Goal: Information Seeking & Learning: Learn about a topic

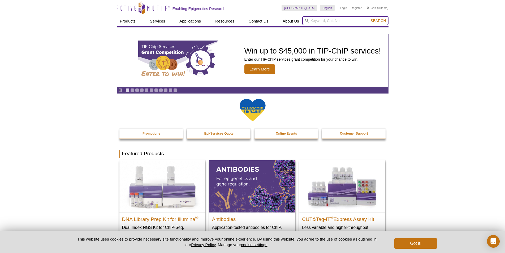
click at [310, 24] on input "search" at bounding box center [345, 20] width 86 height 9
type input "methylation"
click at [369, 18] on button "Search" at bounding box center [378, 20] width 19 height 5
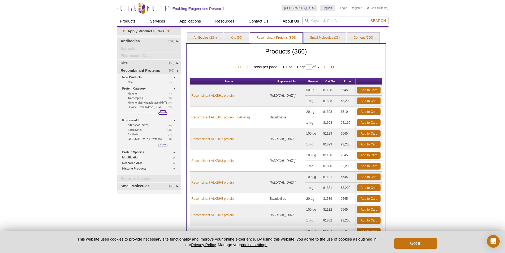
click at [161, 112] on span "More" at bounding box center [163, 112] width 6 height 5
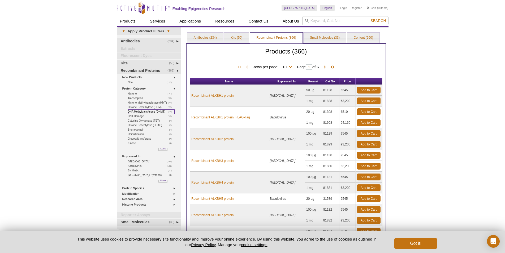
click at [146, 110] on link "(17) DNA Methyltransferase (DNMT)" at bounding box center [151, 111] width 47 height 5
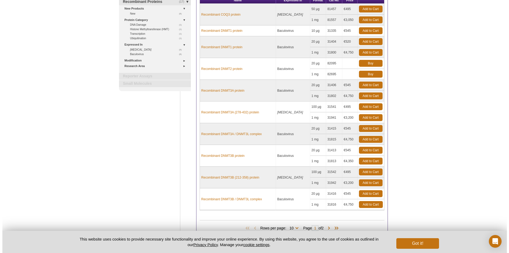
scroll to position [108, 0]
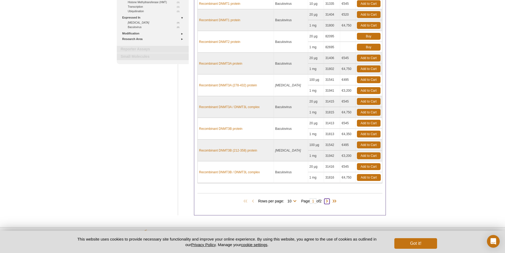
click at [328, 203] on span at bounding box center [326, 201] width 5 height 5
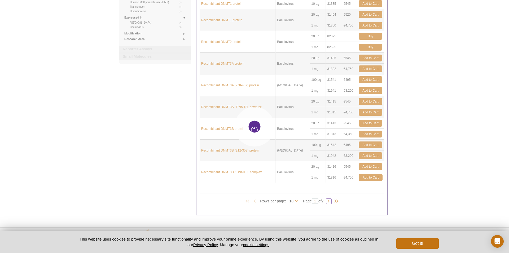
type input "2"
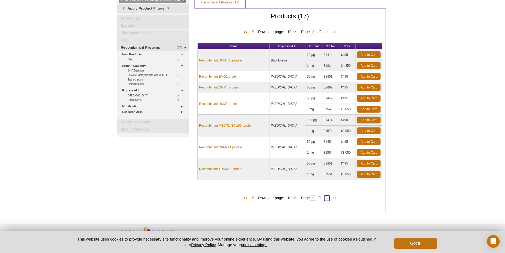
scroll to position [26, 0]
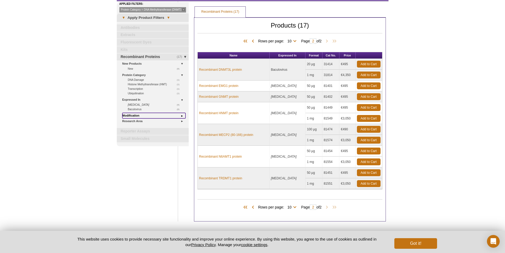
click at [139, 116] on link "Modification" at bounding box center [153, 116] width 63 height 6
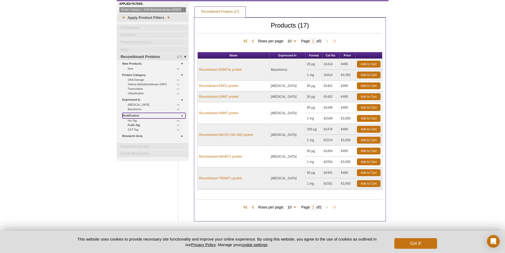
scroll to position [0, 0]
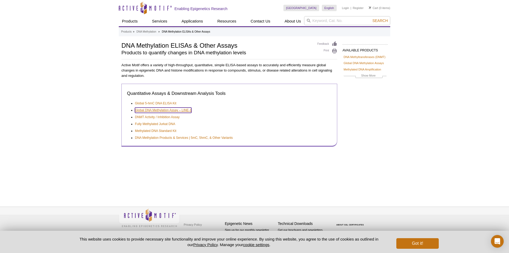
click at [179, 109] on link "Global DNA Methylation Assay – LINE-1" at bounding box center [163, 110] width 56 height 5
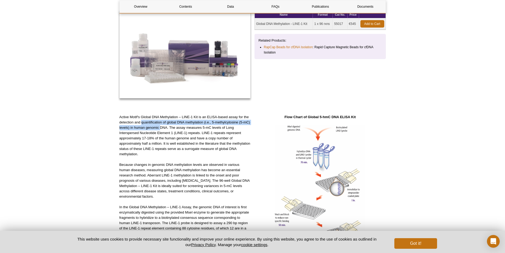
scroll to position [81, 0]
drag, startPoint x: 154, startPoint y: 124, endPoint x: 176, endPoint y: 136, distance: 25.0
click at [175, 136] on p "Active Motif's Global DNA Methylation – LINE-1 Kit is an ELISA-based assay for …" at bounding box center [184, 136] width 131 height 42
click at [192, 136] on p "Active Motif's Global DNA Methylation – LINE-1 Kit is an ELISA-based assay for …" at bounding box center [184, 136] width 131 height 42
drag, startPoint x: 177, startPoint y: 130, endPoint x: 215, endPoint y: 130, distance: 38.2
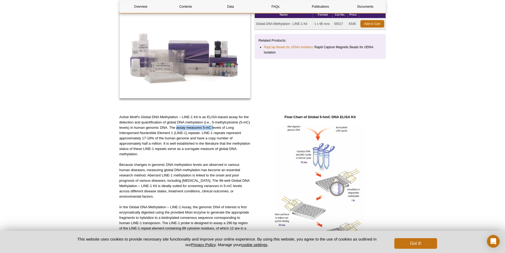
click at [214, 130] on p "Active Motif's Global DNA Methylation – LINE-1 Kit is an ELISA-based assay for …" at bounding box center [184, 136] width 131 height 42
click at [213, 130] on p "Active Motif's Global DNA Methylation – LINE-1 Kit is an ELISA-based assay for …" at bounding box center [184, 136] width 131 height 42
drag, startPoint x: 186, startPoint y: 128, endPoint x: 187, endPoint y: 132, distance: 4.1
click at [187, 132] on p "Active Motif's Global DNA Methylation – LINE-1 Kit is an ELISA-based assay for …" at bounding box center [184, 136] width 131 height 42
copy p "measures 5-mC levels of Long Interspersed Nucleotide Element 1 (LINE-1)"
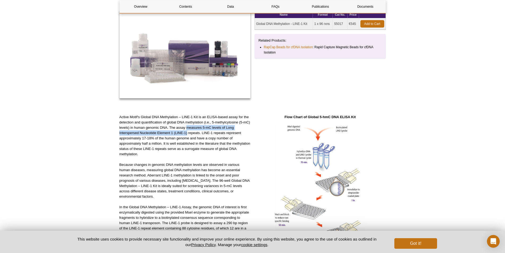
click at [179, 149] on p "Active Motif's Global DNA Methylation – LINE-1 Kit is an ELISA-based assay for …" at bounding box center [184, 136] width 131 height 42
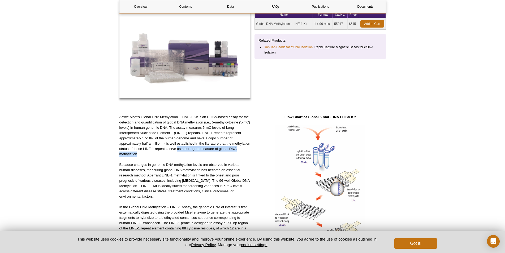
drag, startPoint x: 178, startPoint y: 148, endPoint x: 137, endPoint y: 154, distance: 41.0
click at [137, 154] on p "Active Motif's Global DNA Methylation – LINE-1 Kit is an ELISA-based assay for …" at bounding box center [184, 136] width 131 height 42
copy p "as a surrogate measure of global DNA methylation"
